Goal: Task Accomplishment & Management: Manage account settings

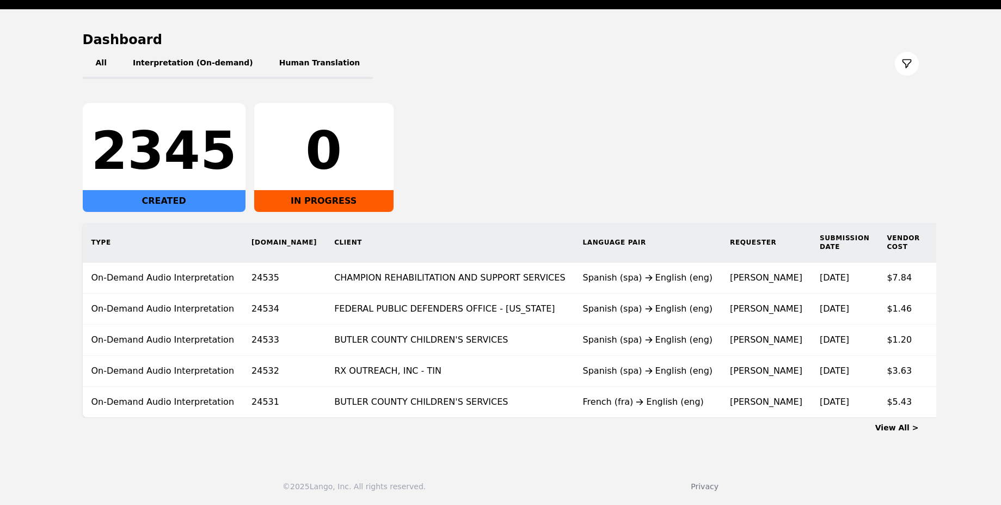
click at [907, 428] on link "View All >" at bounding box center [897, 427] width 44 height 9
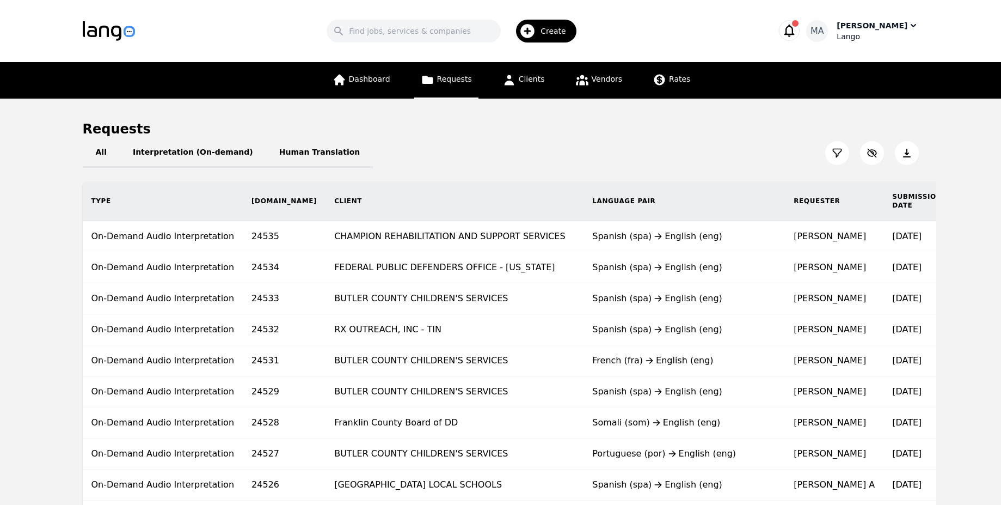
click at [844, 24] on div "MA [PERSON_NAME]" at bounding box center [862, 31] width 112 height 22
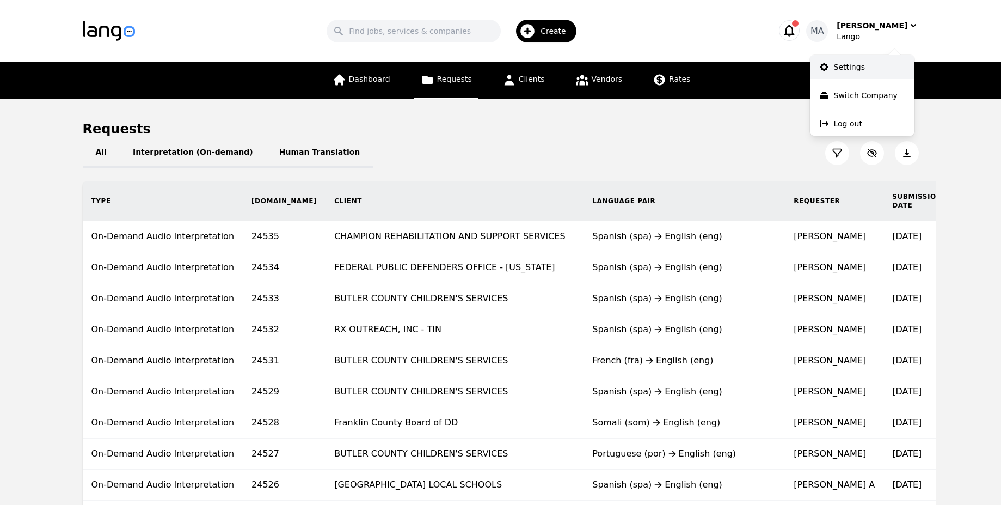
click at [834, 75] on link "Settings" at bounding box center [862, 67] width 105 height 24
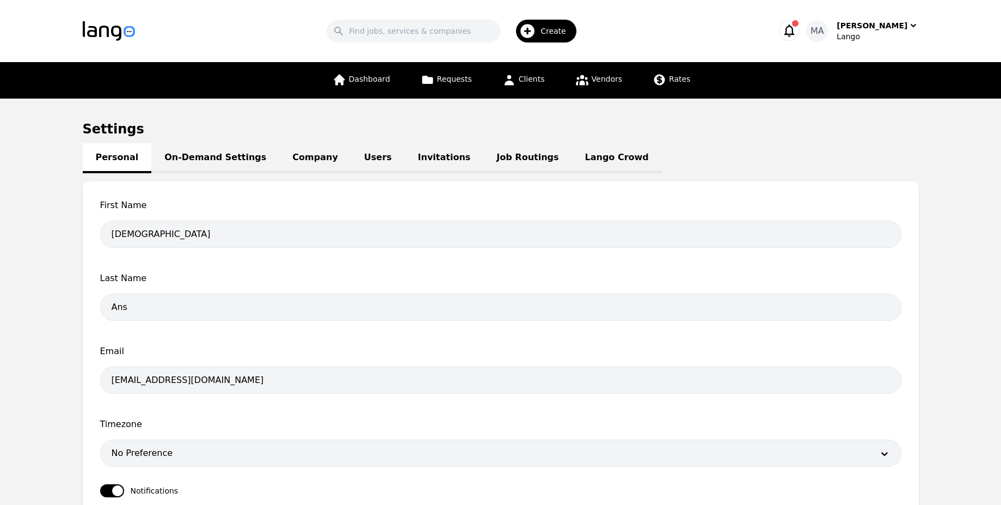
click at [687, 149] on div "Settings Personal On-Demand Settings Company Users Invitations Job Routings [PE…" at bounding box center [501, 344] width 836 height 448
